Goal: Information Seeking & Learning: Learn about a topic

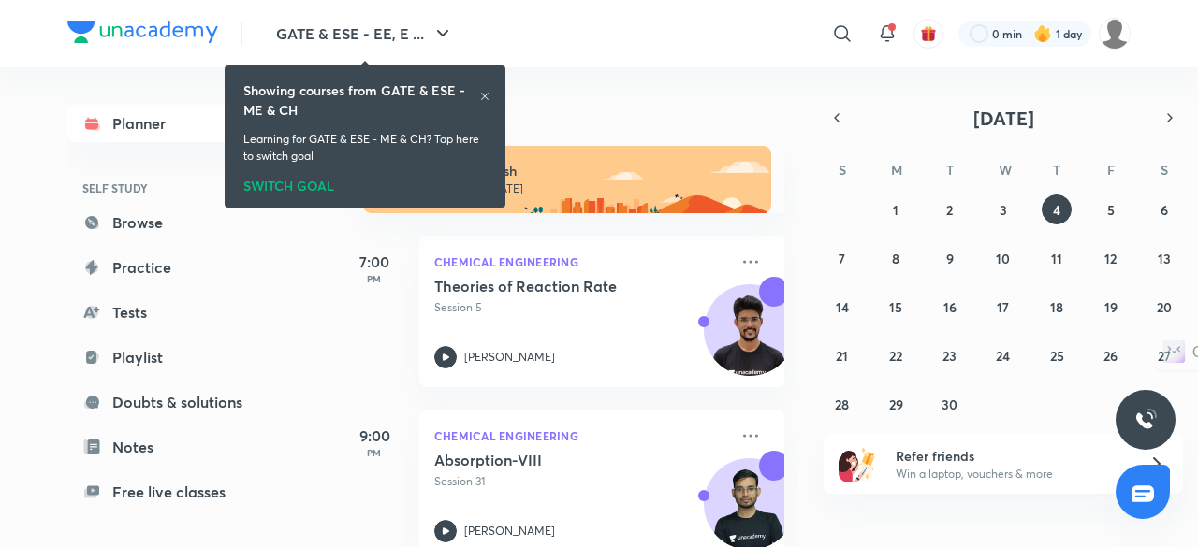
click at [487, 97] on icon at bounding box center [484, 96] width 11 height 11
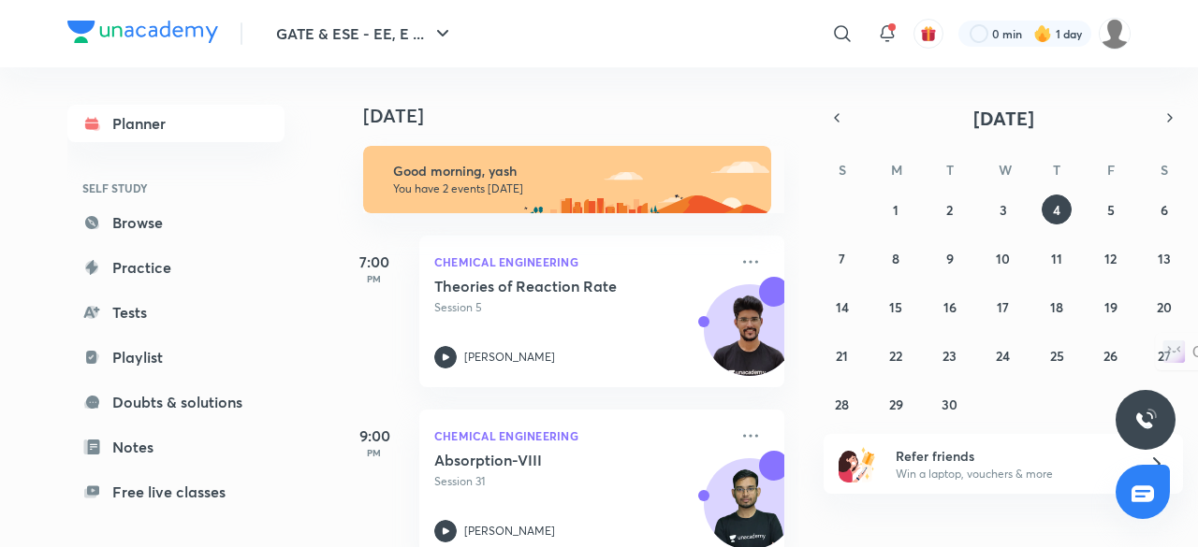
click at [487, 97] on div "[DATE]" at bounding box center [570, 97] width 466 height 60
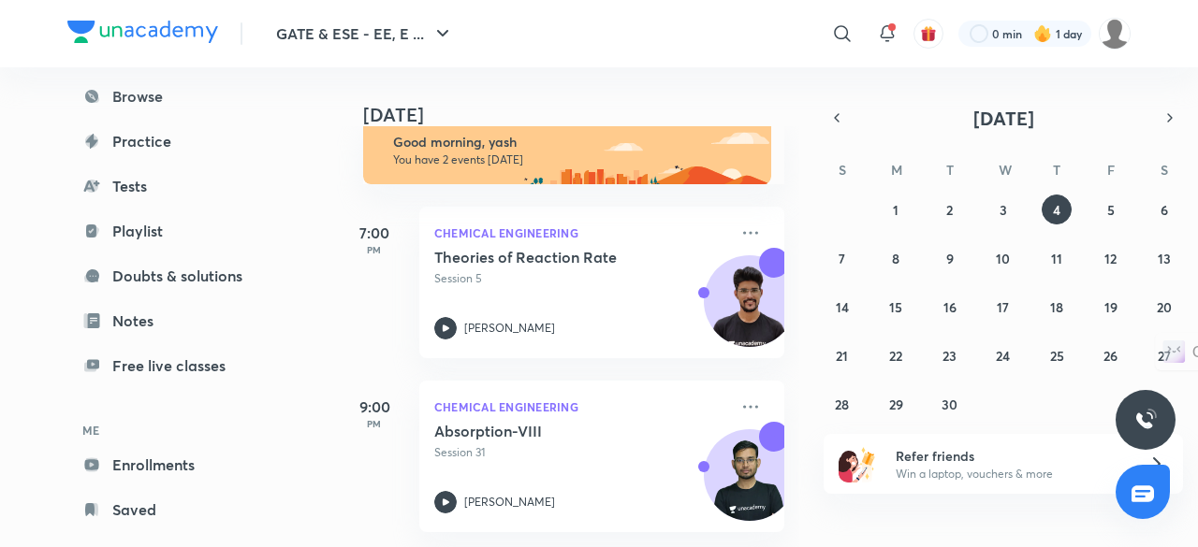
scroll to position [159, 0]
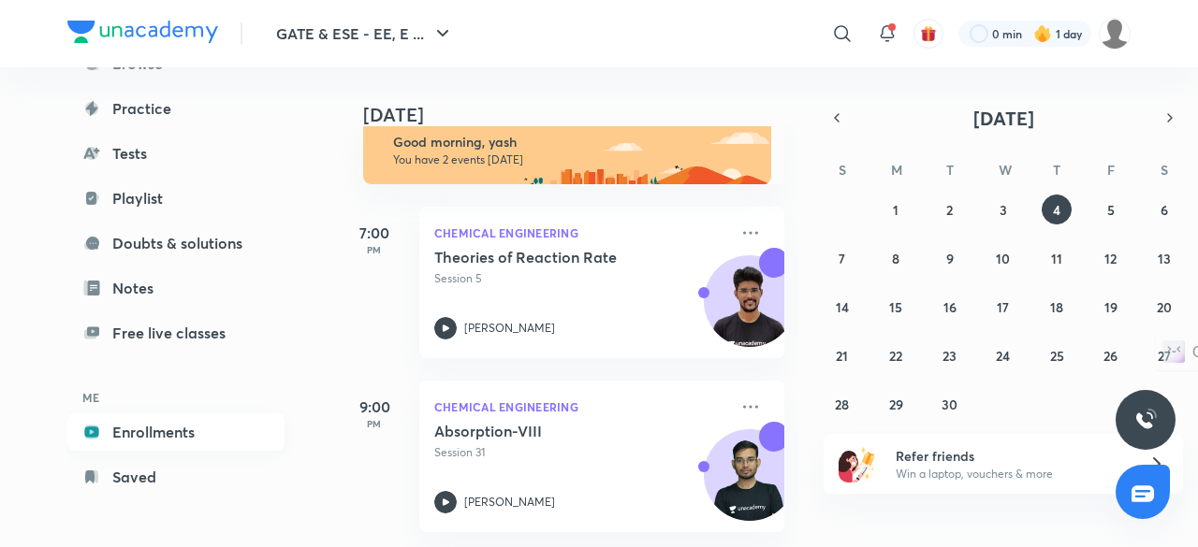
click at [221, 431] on link "Enrollments" at bounding box center [175, 432] width 217 height 37
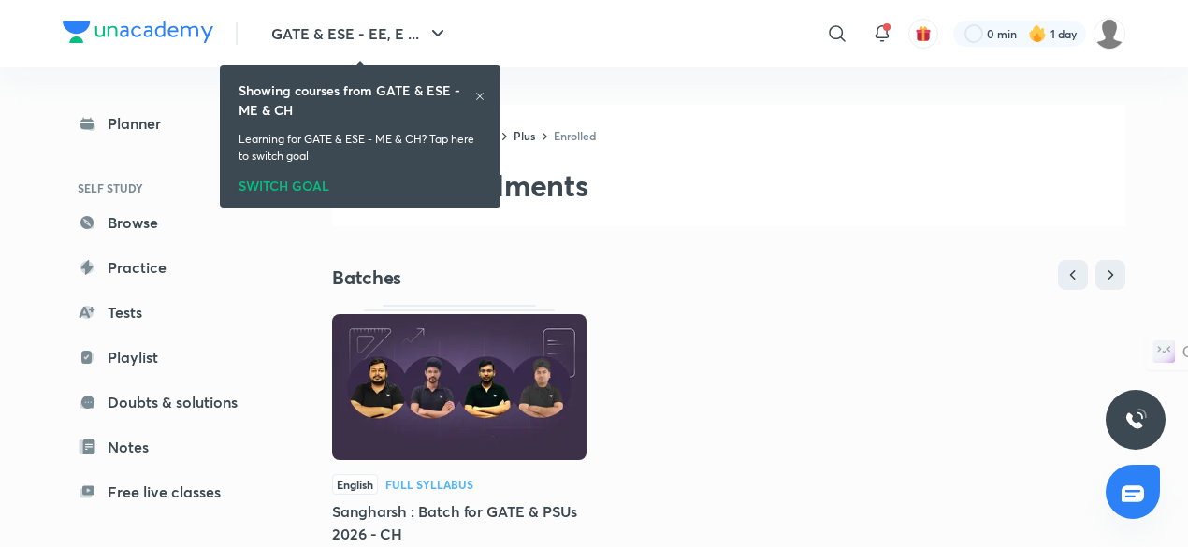
click at [482, 93] on icon at bounding box center [479, 96] width 11 height 11
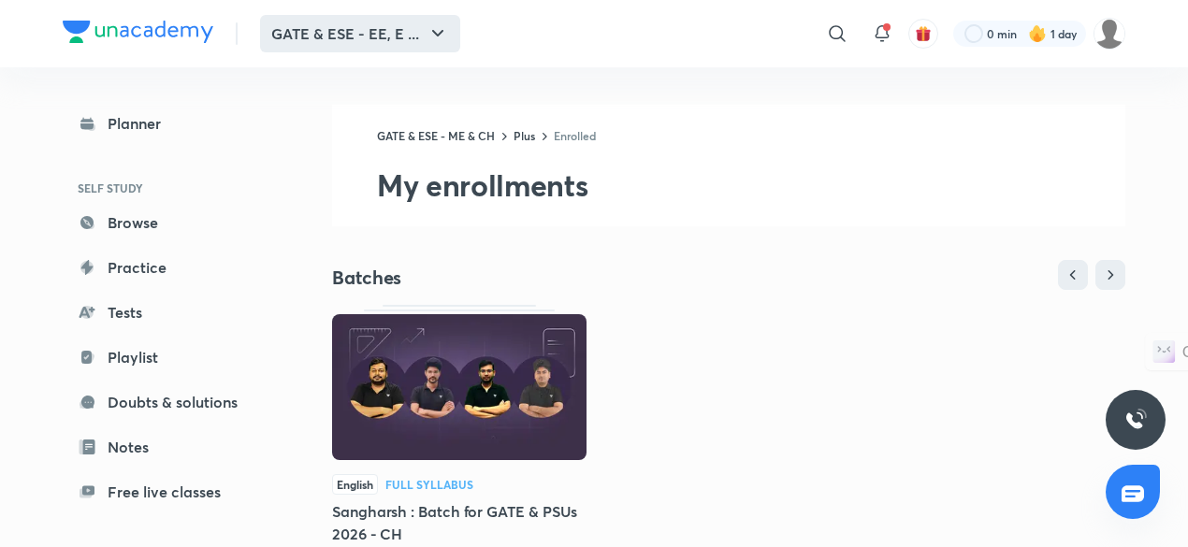
click at [440, 26] on icon "button" at bounding box center [438, 33] width 22 height 22
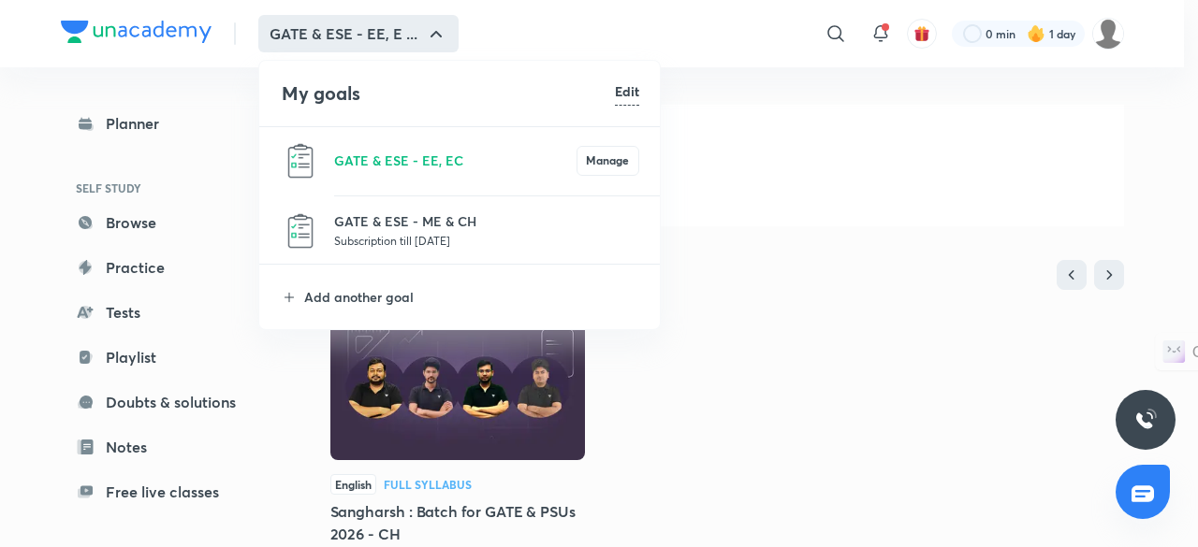
click at [468, 247] on p "Subscription till [DATE]" at bounding box center [486, 240] width 305 height 19
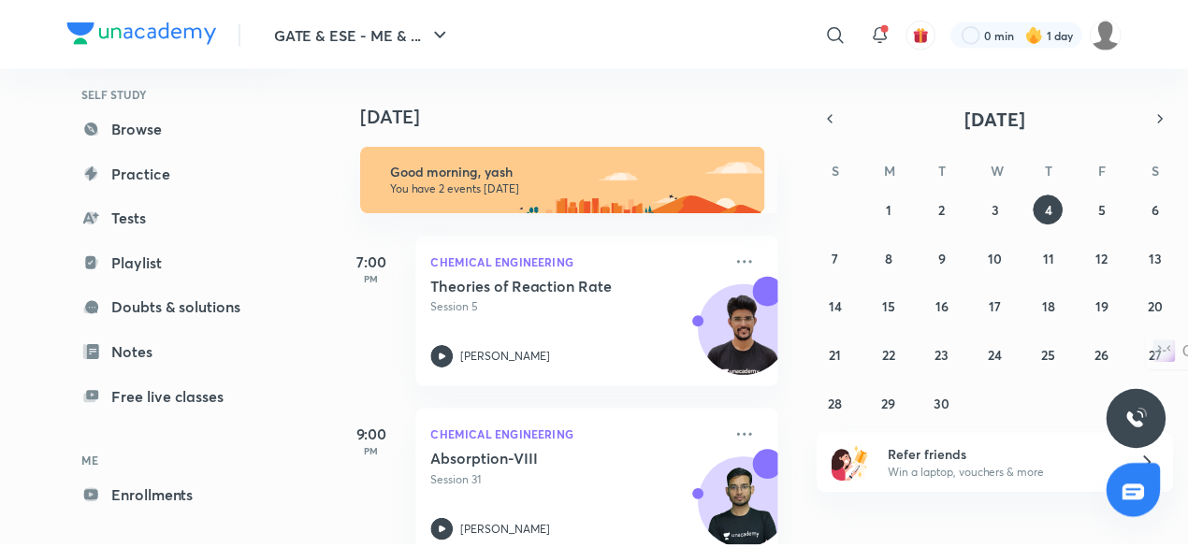
scroll to position [159, 0]
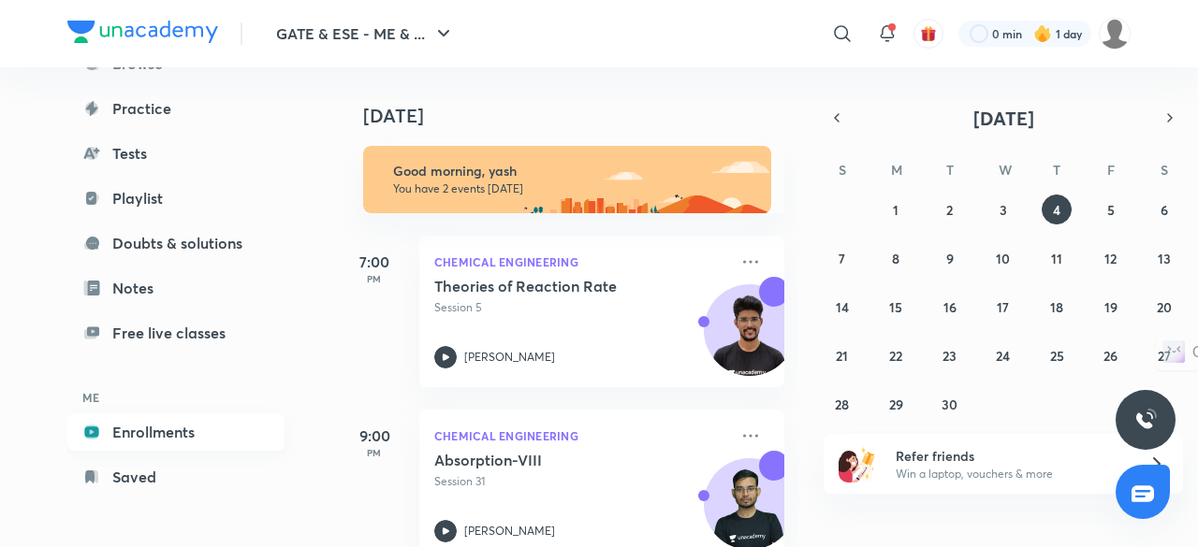
click at [184, 429] on link "Enrollments" at bounding box center [175, 432] width 217 height 37
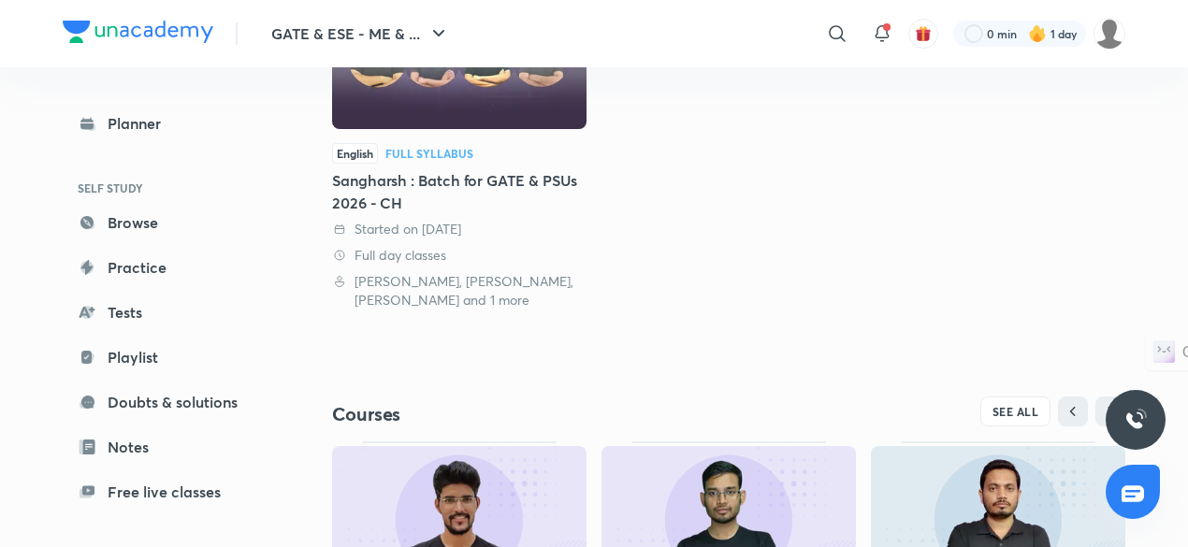
scroll to position [548, 0]
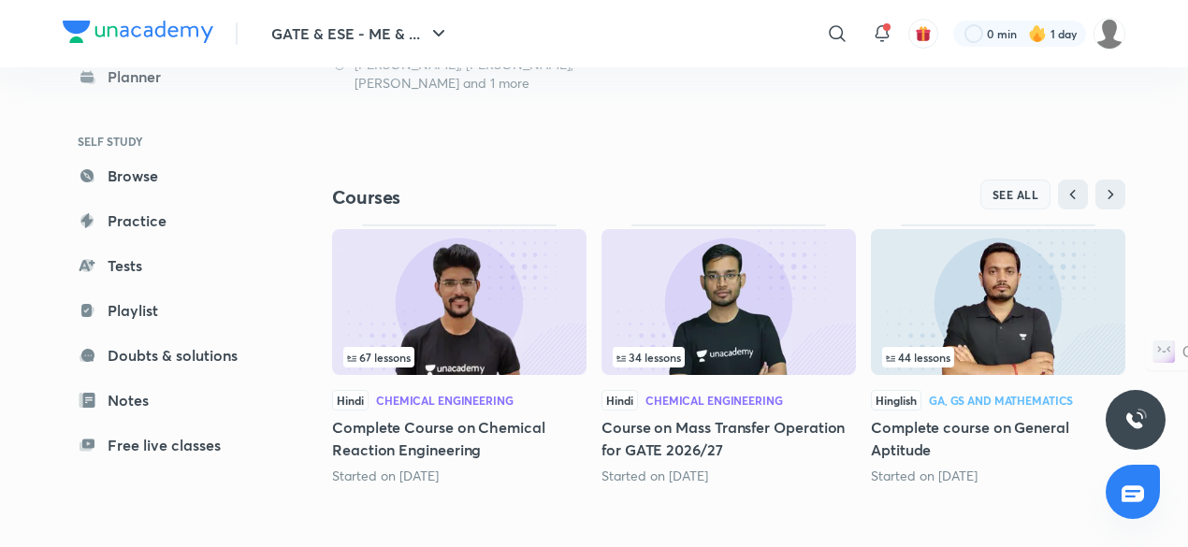
click at [1009, 206] on button "SEE ALL" at bounding box center [1016, 195] width 71 height 30
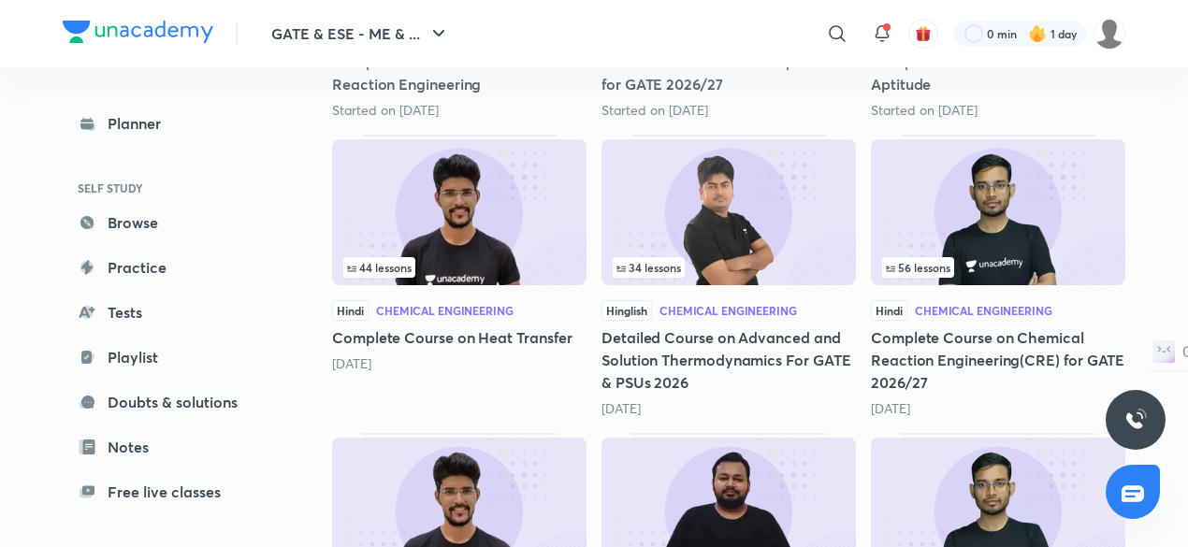
scroll to position [501, 0]
click at [1037, 209] on img at bounding box center [998, 211] width 254 height 146
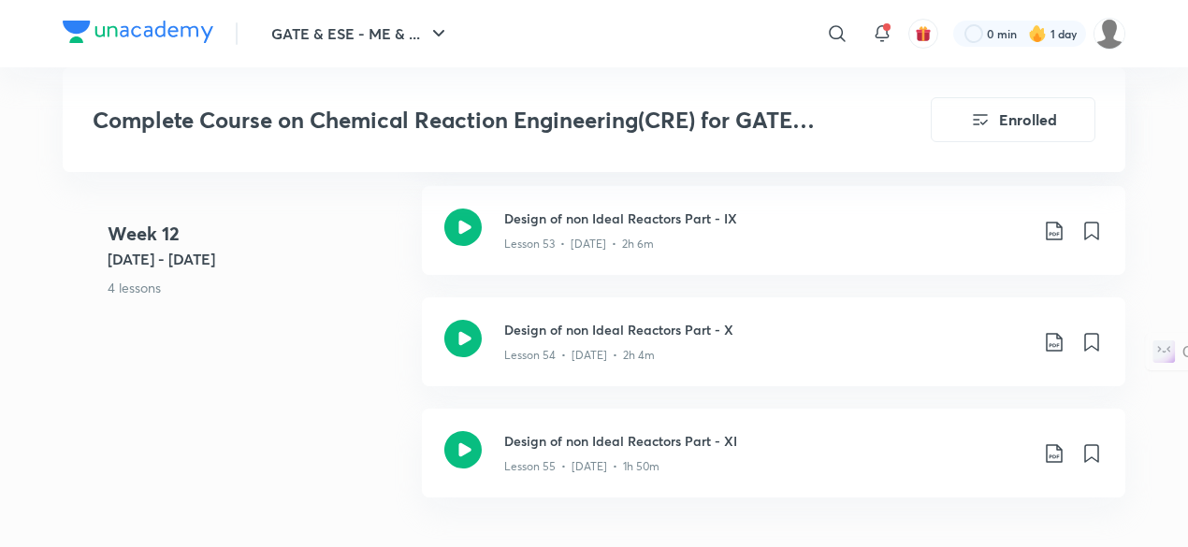
scroll to position [8058, 0]
click at [597, 238] on p "Lesson 53 • [DATE] • 2h 6m" at bounding box center [579, 246] width 150 height 17
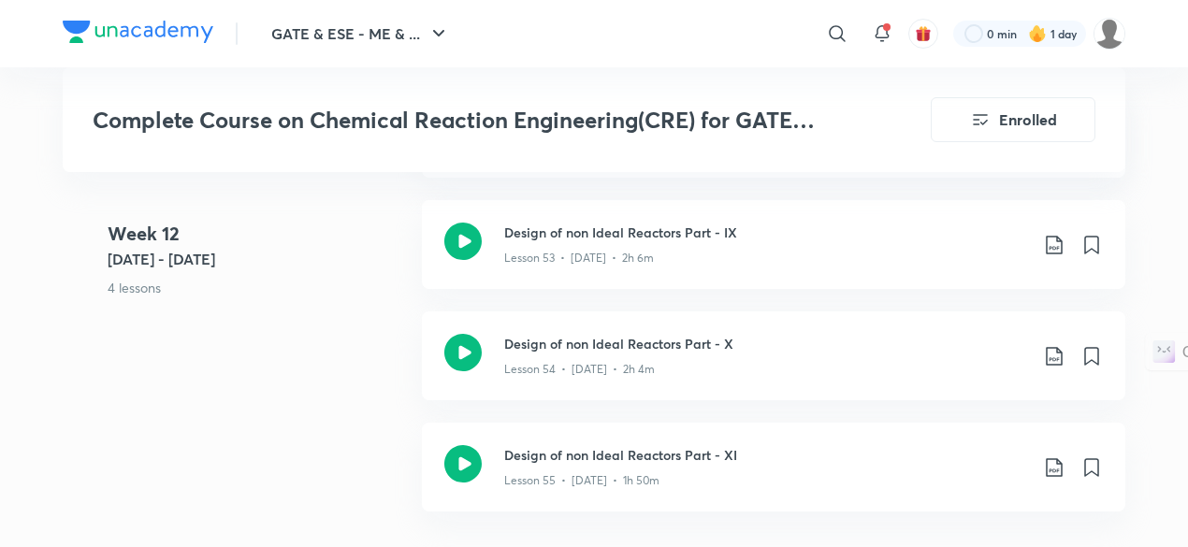
scroll to position [8047, 0]
click at [571, 261] on p "Lesson 53 • [DATE] • 2h 6m" at bounding box center [579, 256] width 150 height 17
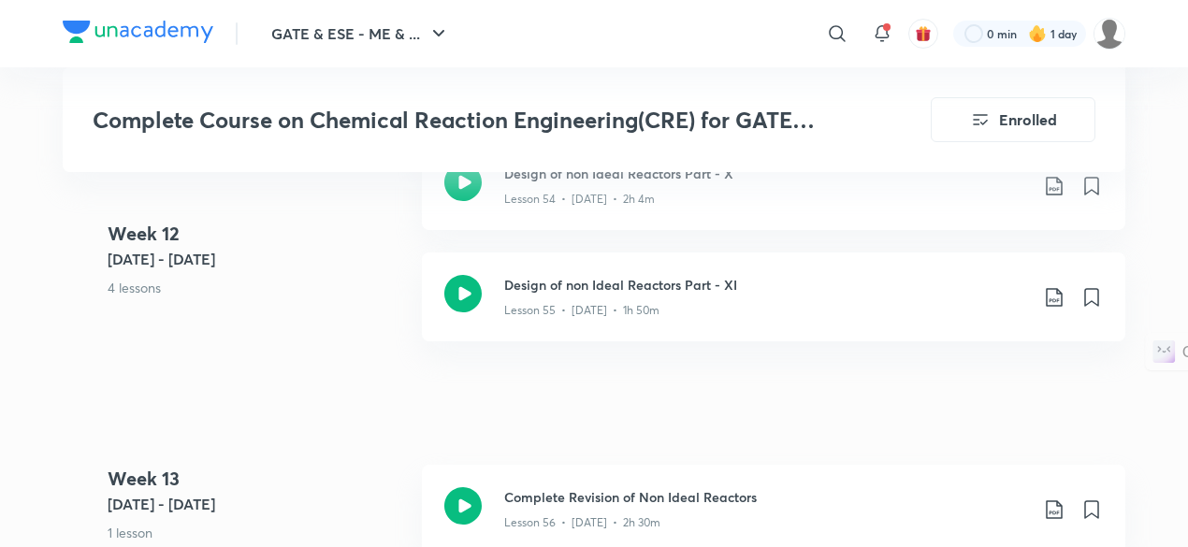
scroll to position [8158, 0]
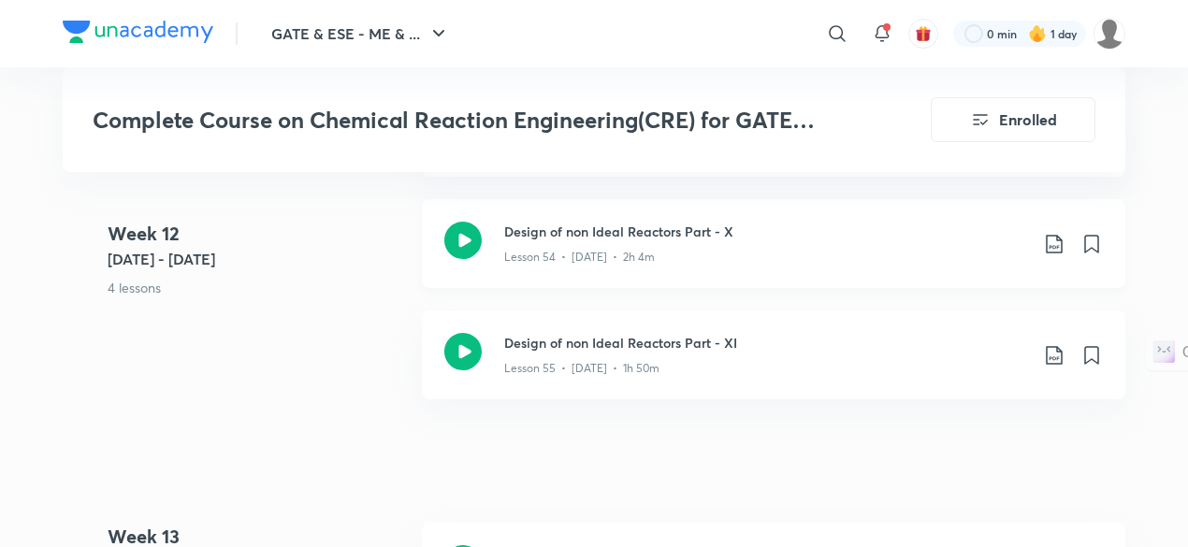
click at [686, 250] on div "Lesson 54 • [DATE] • 2h 4m" at bounding box center [766, 253] width 524 height 24
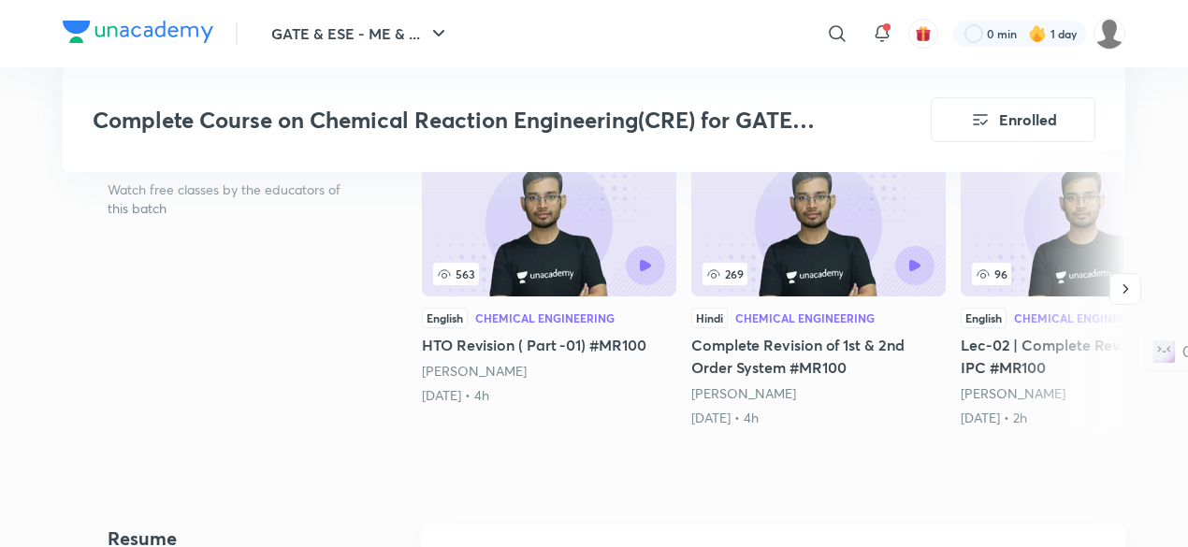
scroll to position [594, 0]
